Goal: Communication & Community: Participate in discussion

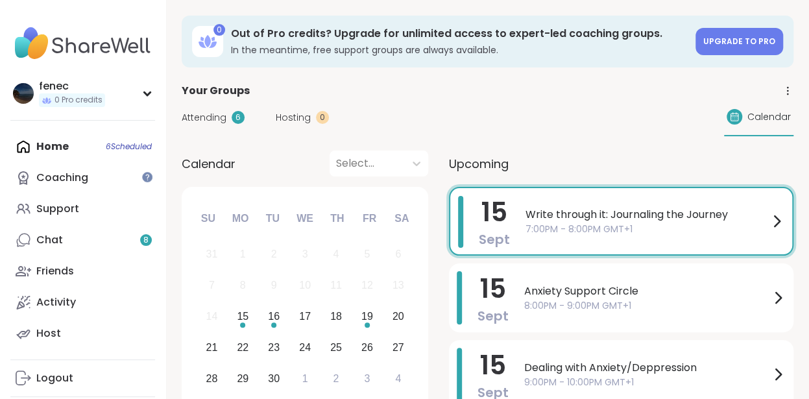
click at [565, 226] on div "[DATE] Write through it: Journaling the Journey 7:00PM - 8:00PM GMT+1" at bounding box center [621, 221] width 344 height 69
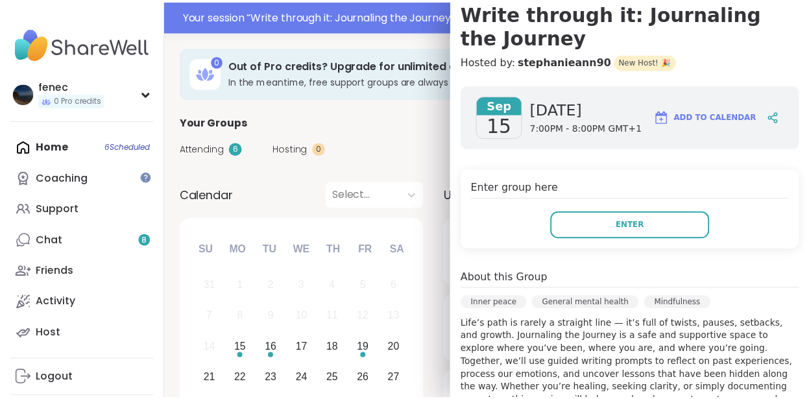
scroll to position [130, 0]
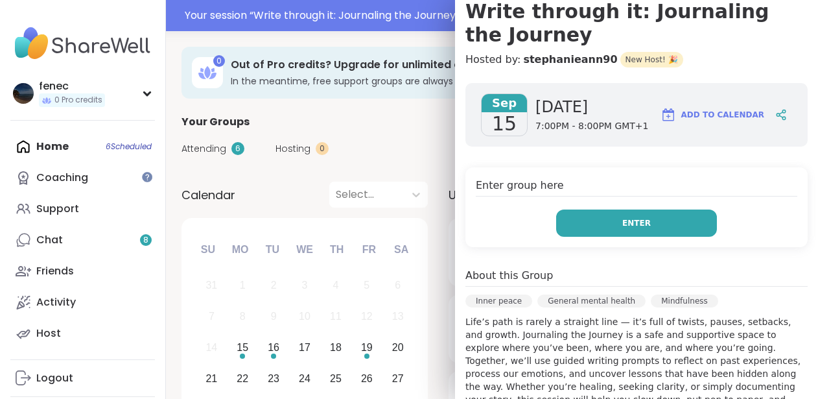
click at [623, 224] on span "Enter" at bounding box center [637, 223] width 29 height 12
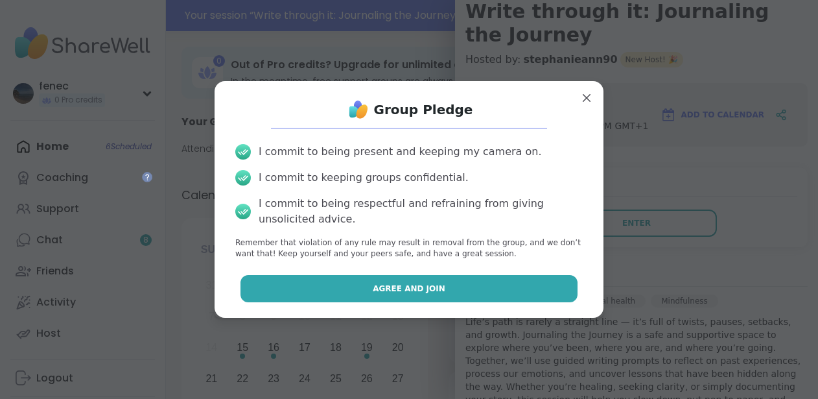
click at [397, 291] on span "Agree and Join" at bounding box center [409, 289] width 73 height 12
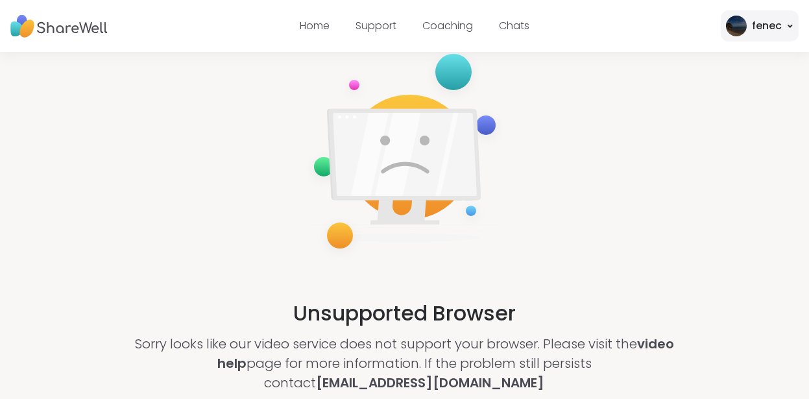
click at [444, 25] on link "Coaching" at bounding box center [447, 25] width 51 height 15
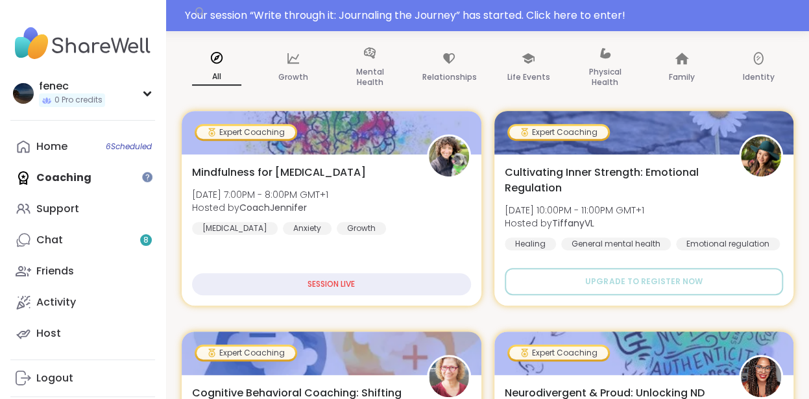
click at [76, 180] on div "Home 6 Scheduled Coaching Support Chat 8 Friends Activity Host" at bounding box center [82, 240] width 145 height 218
click at [75, 144] on link "Home 6 Scheduled" at bounding box center [82, 146] width 145 height 31
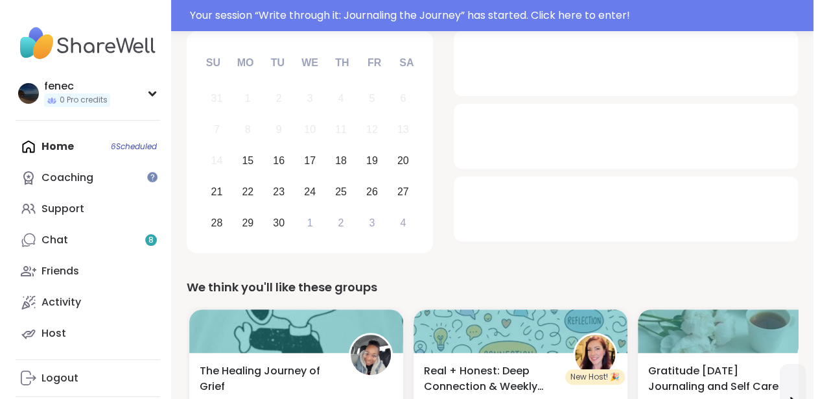
scroll to position [195, 0]
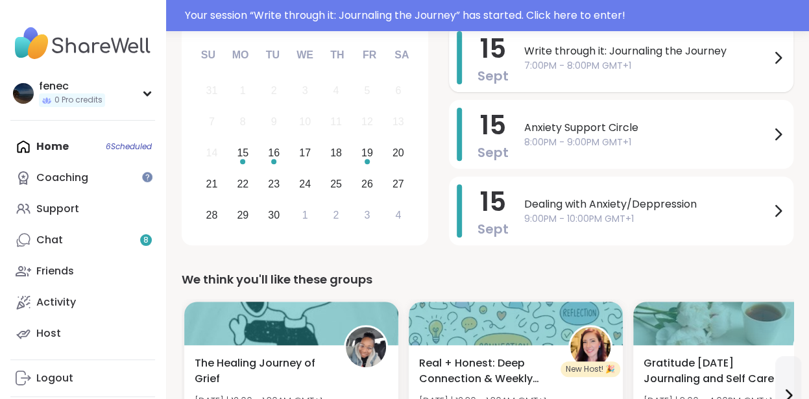
click at [591, 71] on span "7:00PM - 8:00PM GMT+1" at bounding box center [647, 66] width 246 height 14
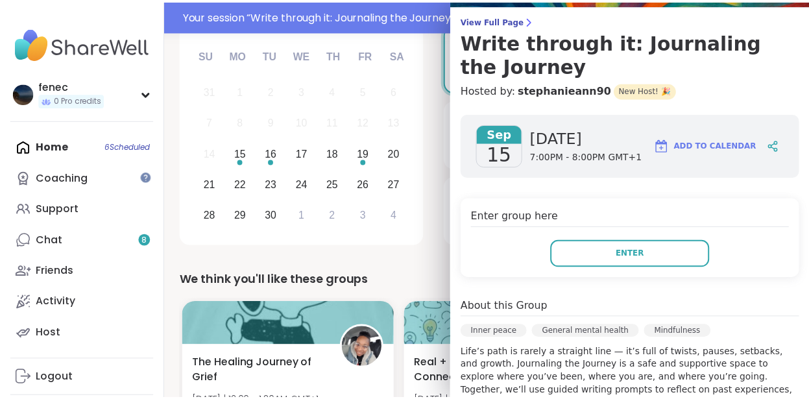
scroll to position [130, 0]
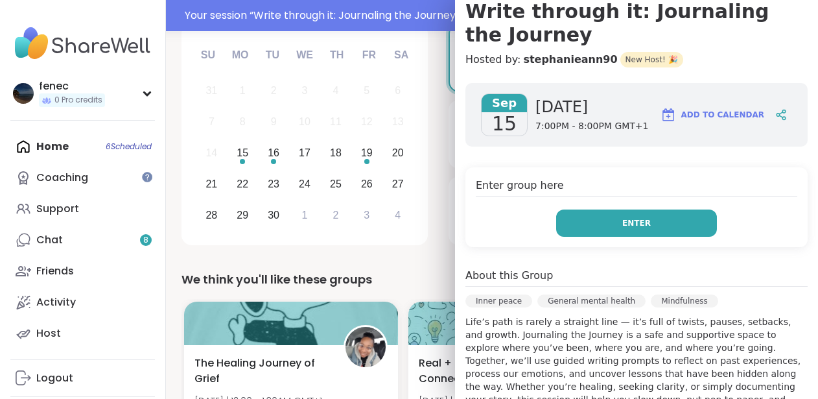
click at [597, 222] on button "Enter" at bounding box center [636, 222] width 161 height 27
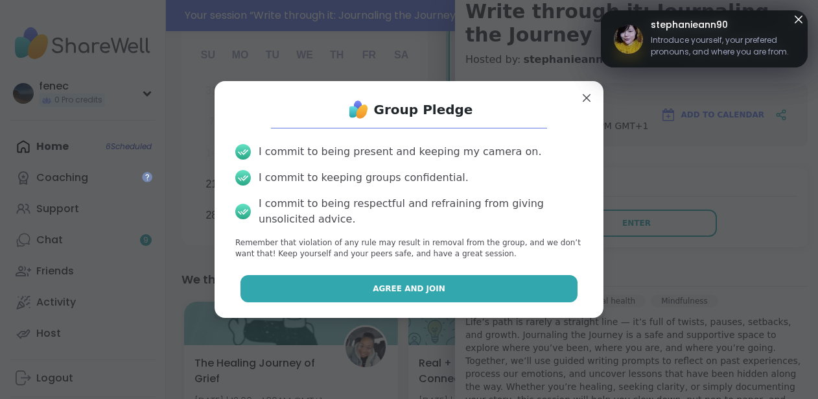
click at [418, 291] on span "Agree and Join" at bounding box center [409, 289] width 73 height 12
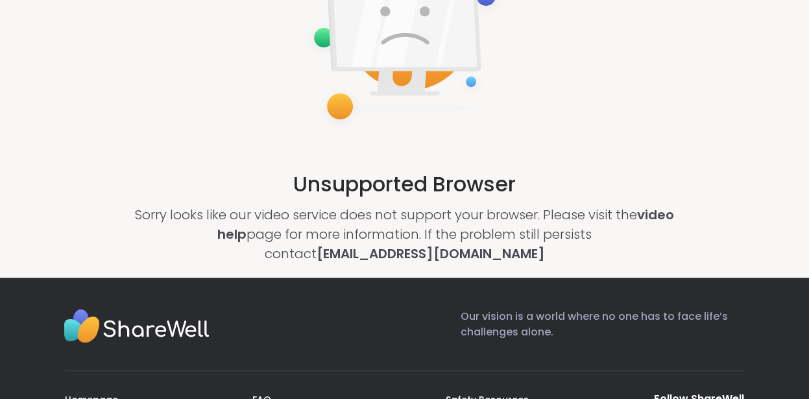
scroll to position [130, 0]
